Goal: Find specific page/section: Find specific page/section

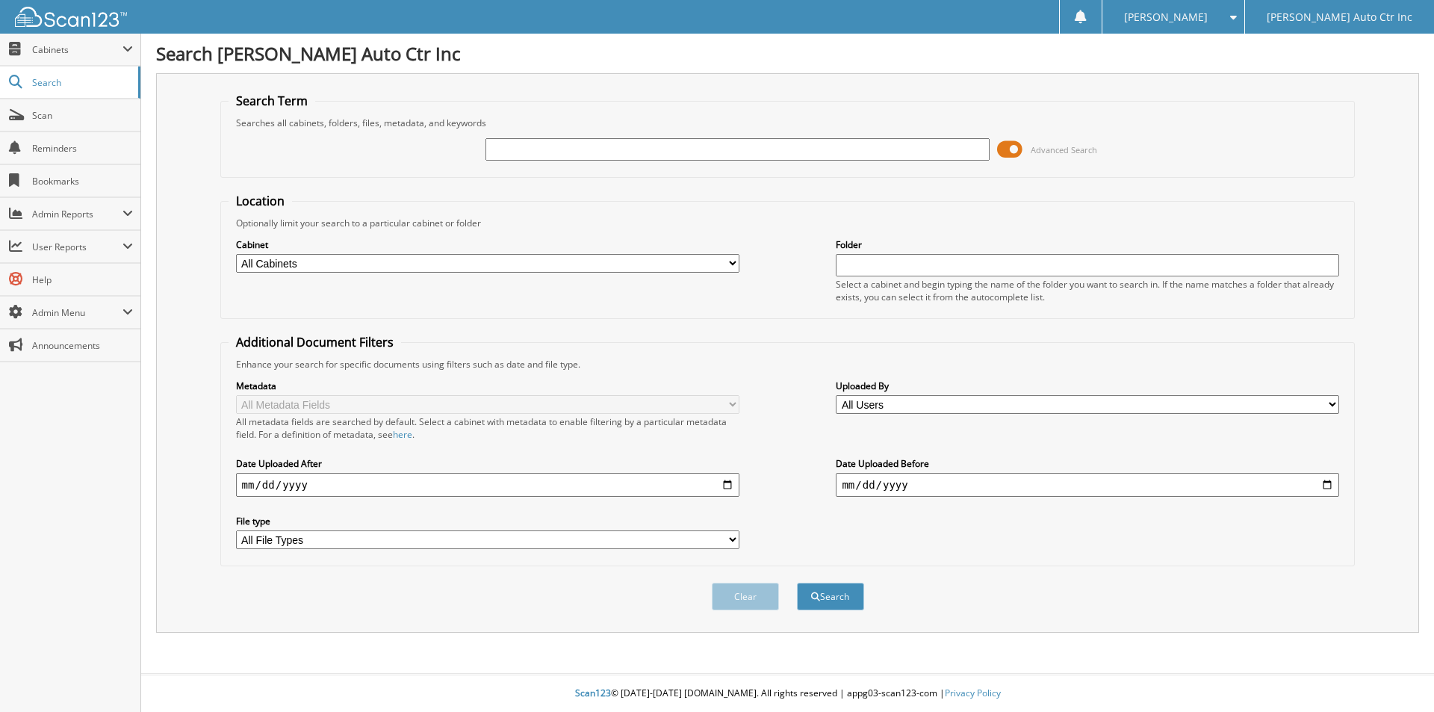
click at [511, 153] on input "text" at bounding box center [736, 149] width 503 height 22
type input "13031"
click at [797, 582] on button "Search" at bounding box center [830, 596] width 67 height 28
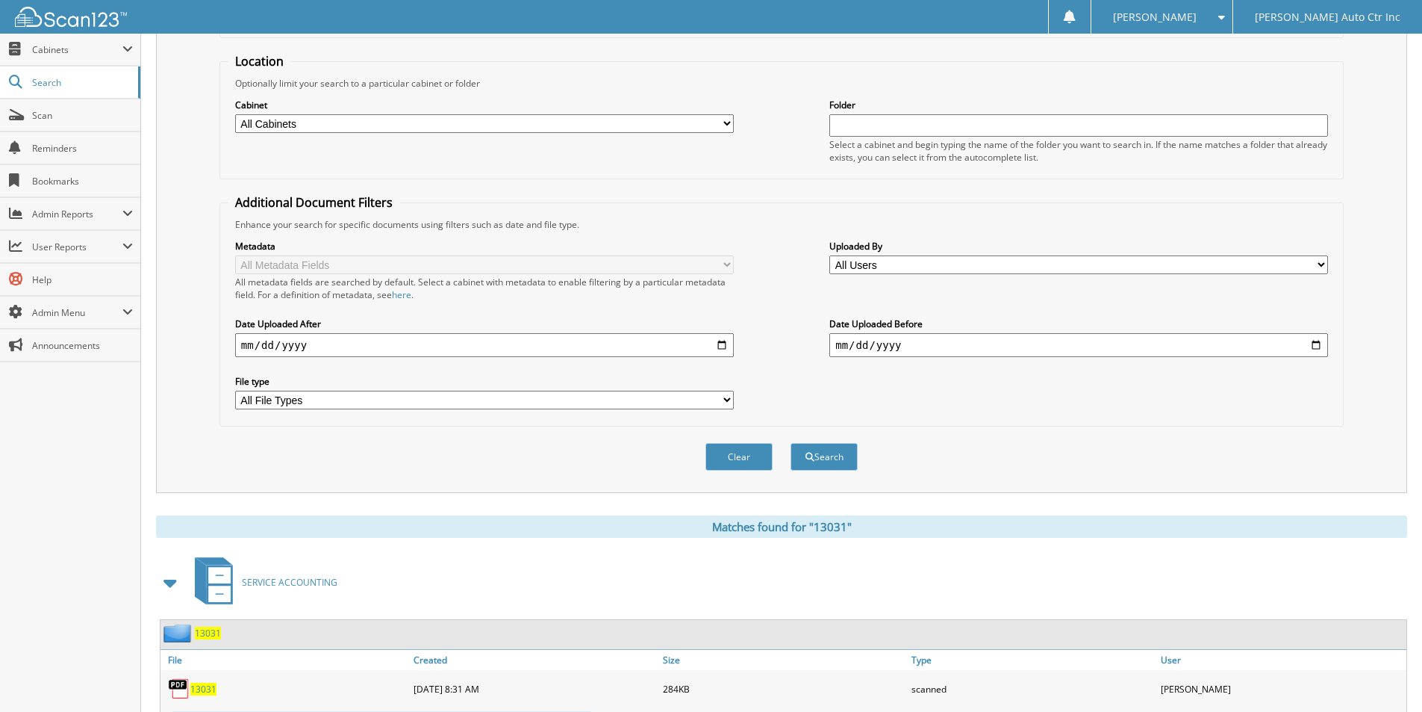
scroll to position [373, 0]
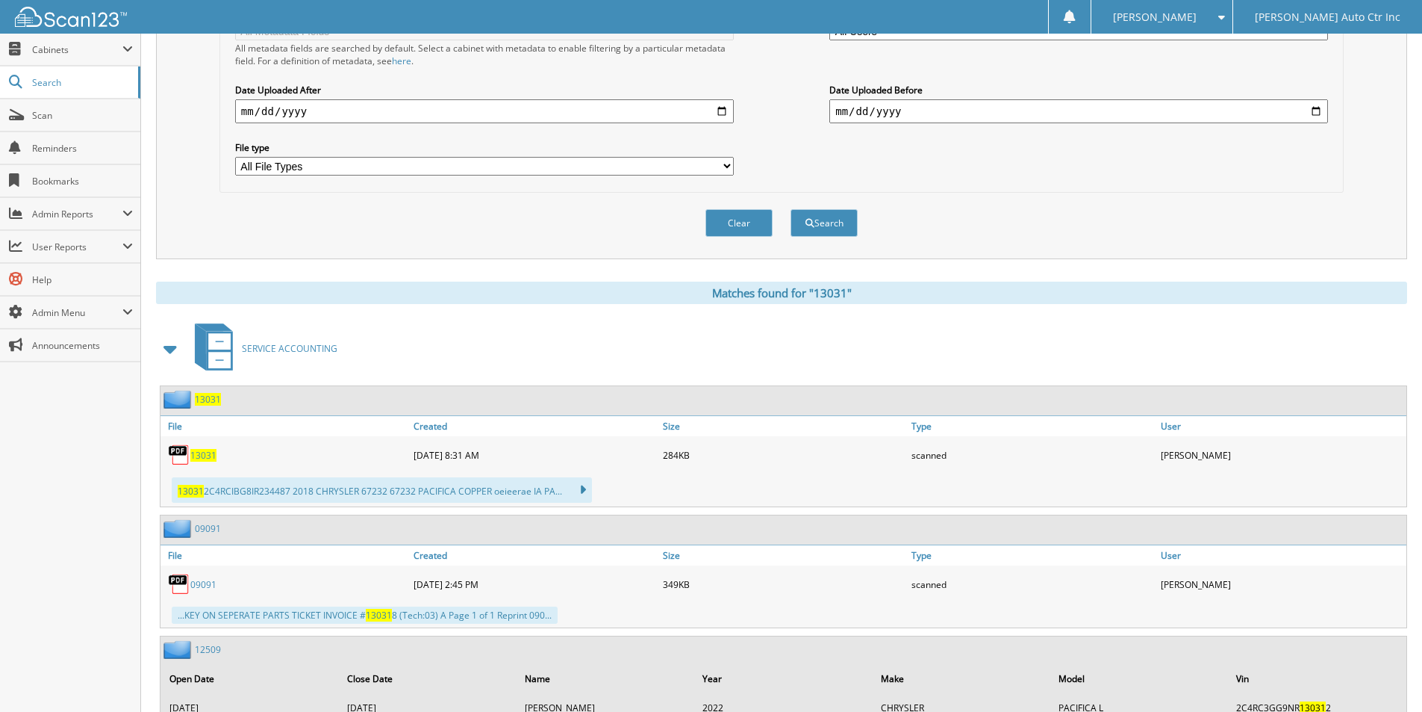
click at [206, 455] on span "13031" at bounding box center [203, 455] width 26 height 13
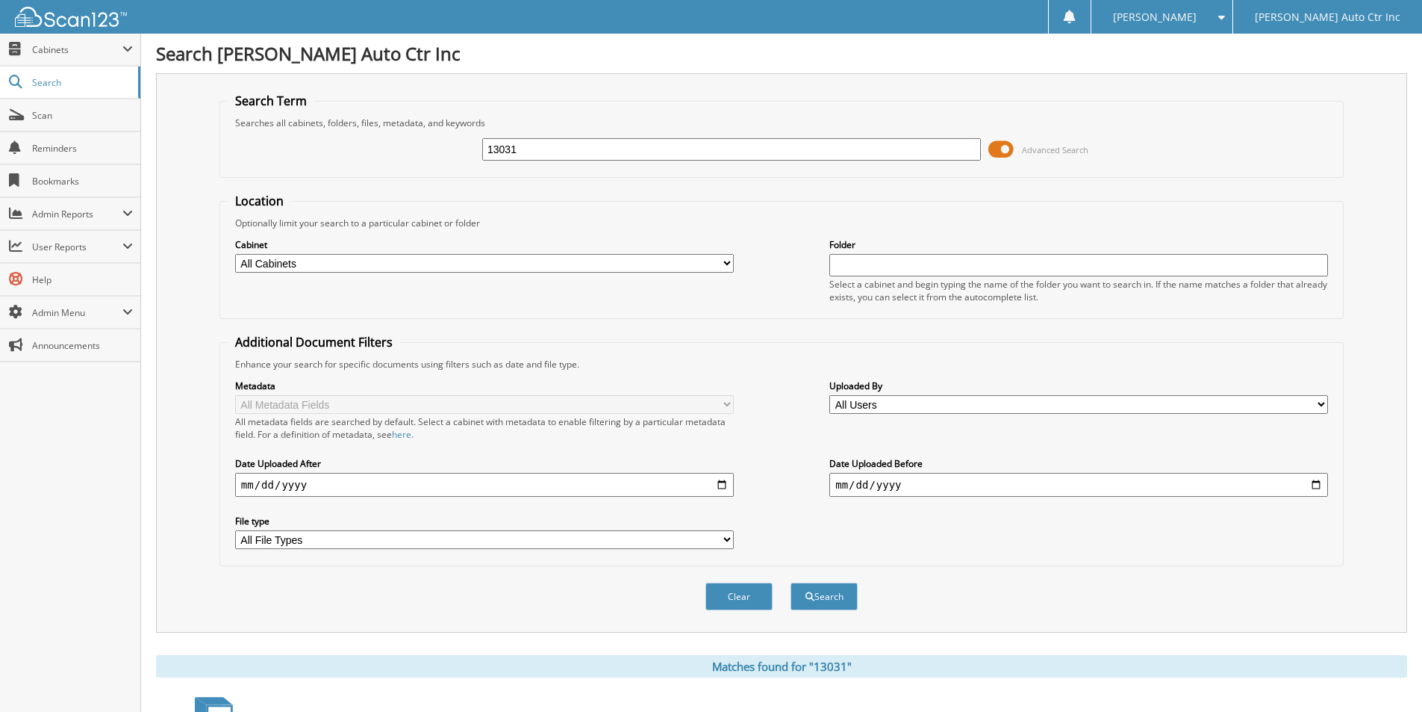
click at [538, 138] on input "13031" at bounding box center [731, 149] width 499 height 22
drag, startPoint x: 538, startPoint y: 143, endPoint x: 346, endPoint y: 161, distance: 192.7
click at [352, 164] on div "13031 Advanced Search" at bounding box center [782, 149] width 1108 height 40
type input "0"
type input "203002"
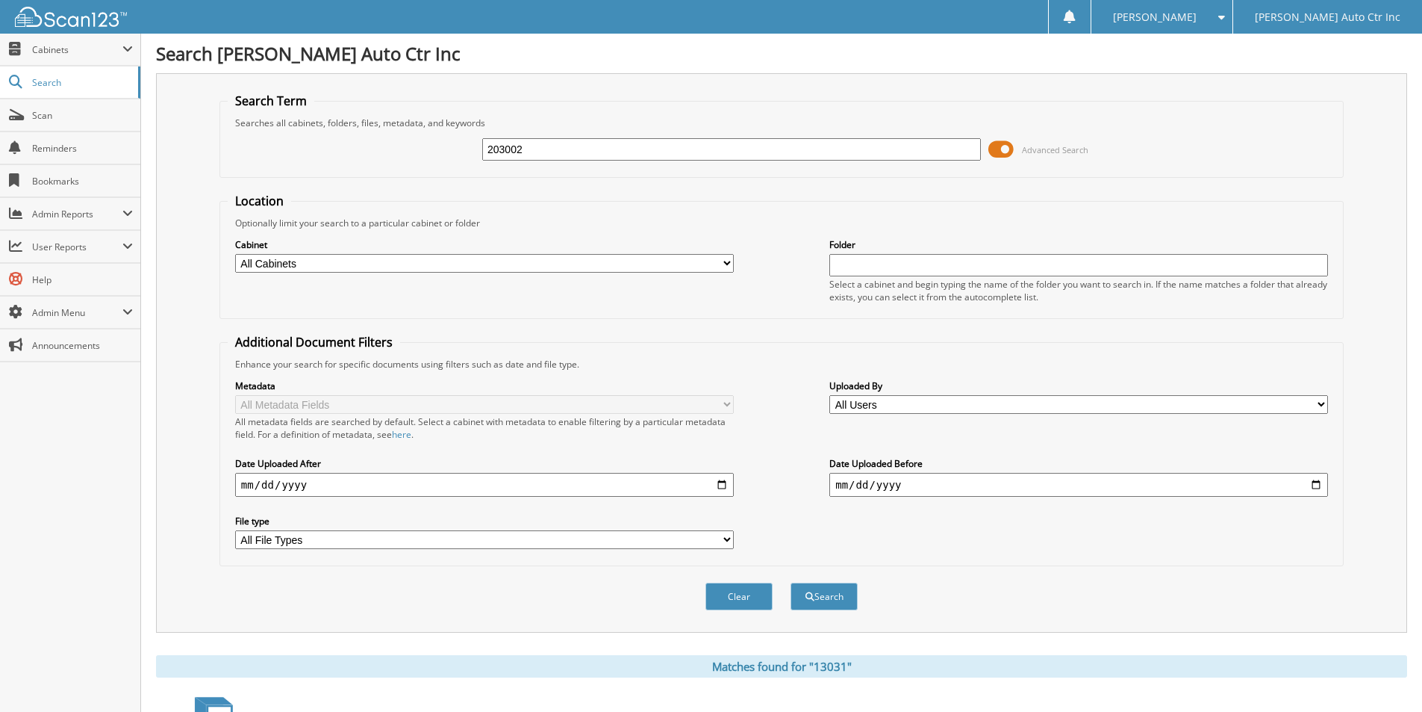
click at [791, 582] on button "Search" at bounding box center [824, 596] width 67 height 28
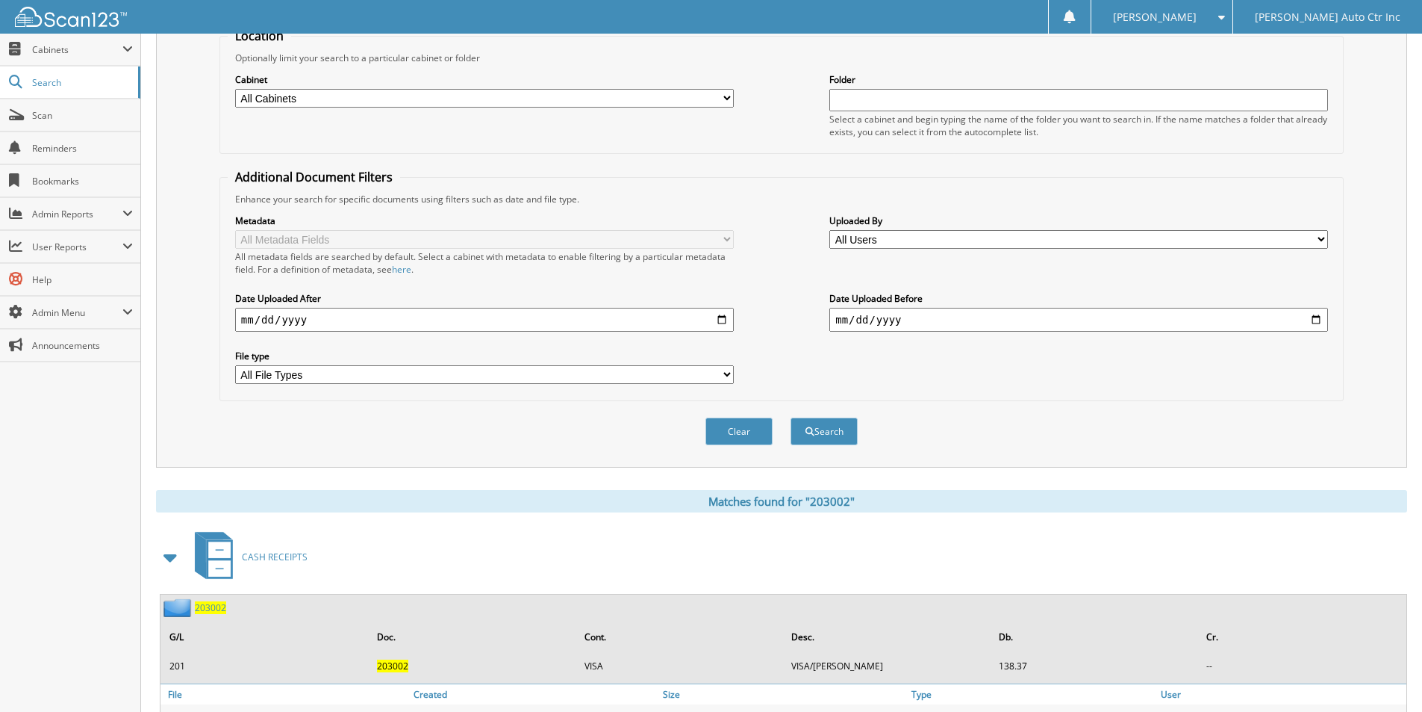
scroll to position [274, 0]
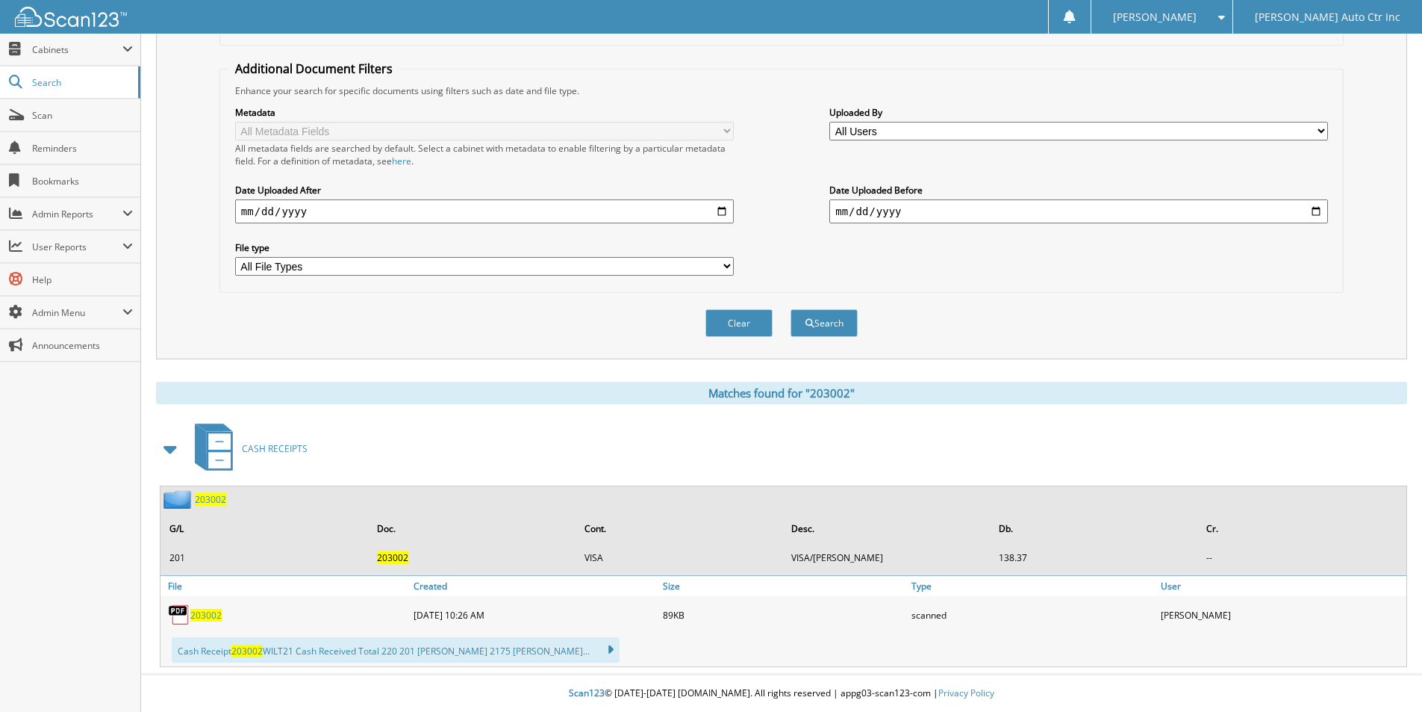
click at [205, 498] on span "203002" at bounding box center [210, 499] width 31 height 13
